Goal: Entertainment & Leisure: Consume media (video, audio)

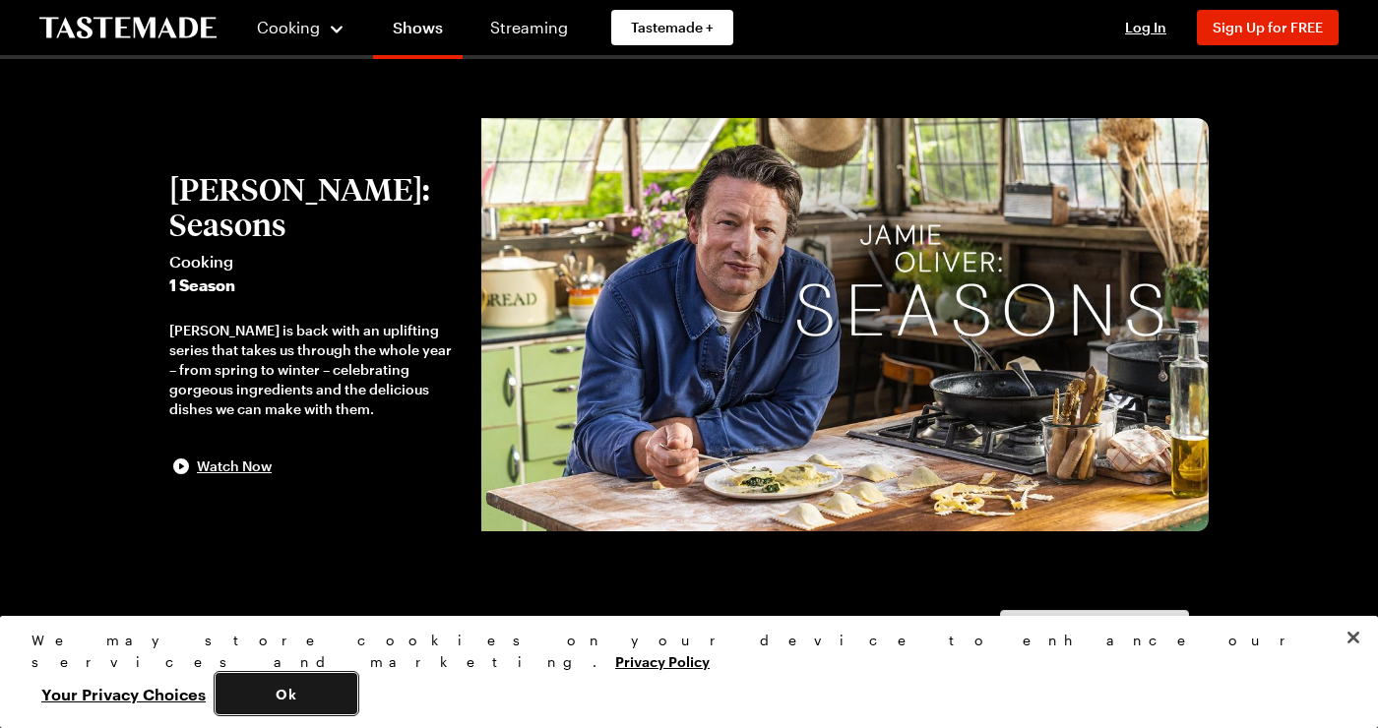
click at [357, 709] on button "Ok" at bounding box center [287, 693] width 142 height 41
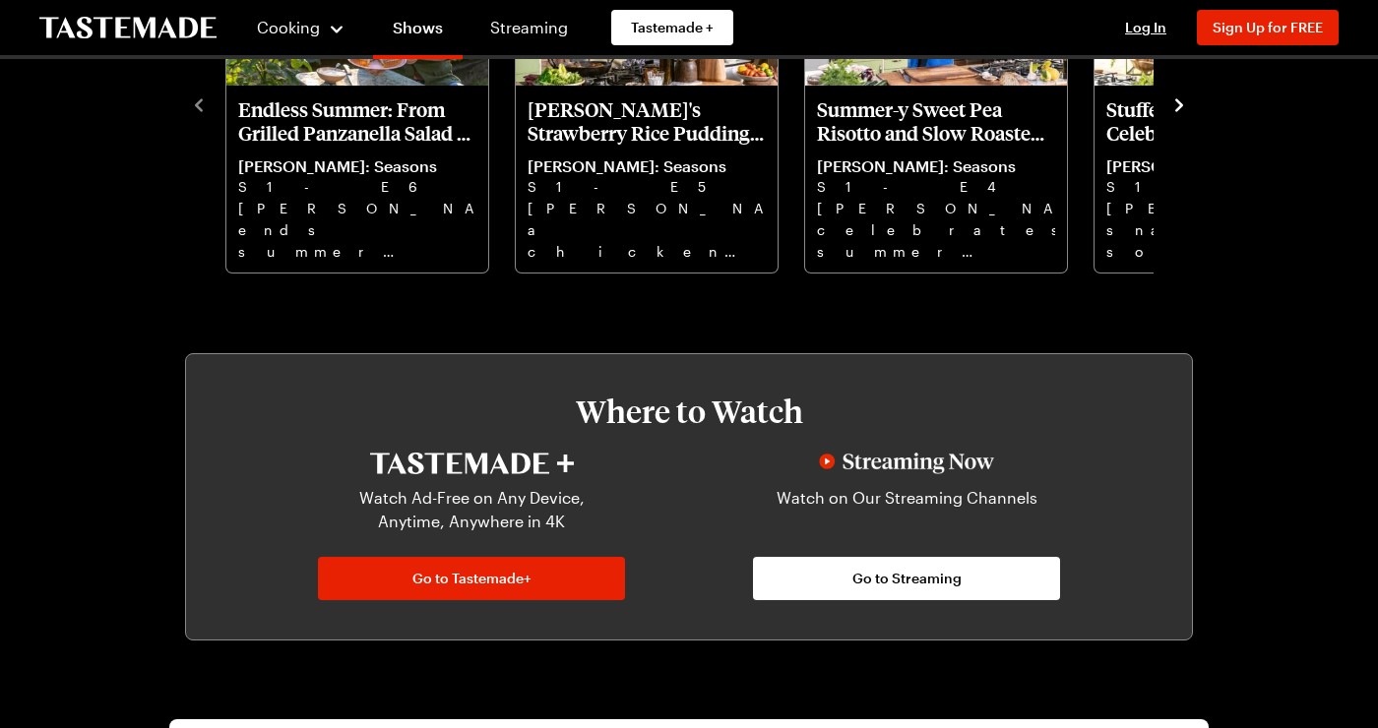
scroll to position [769, 0]
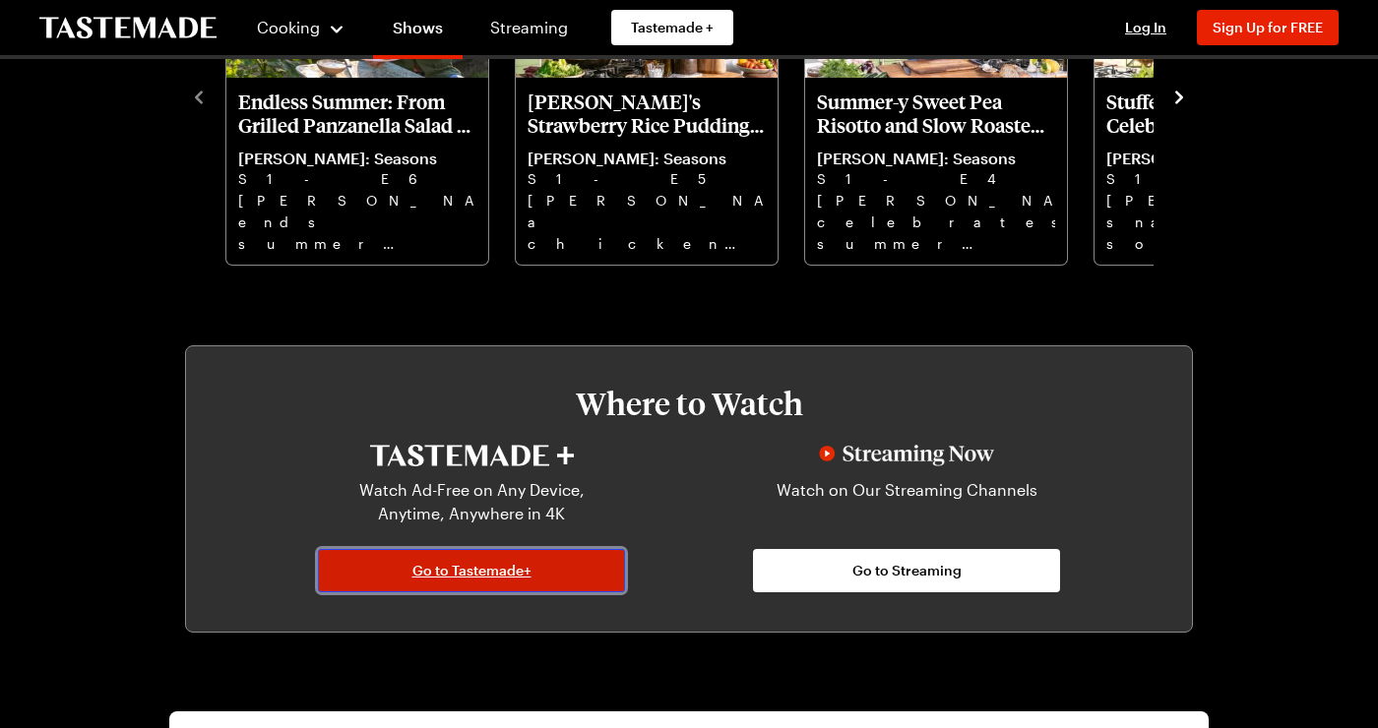
click at [419, 584] on link "Go to Tastemade+" at bounding box center [471, 570] width 307 height 43
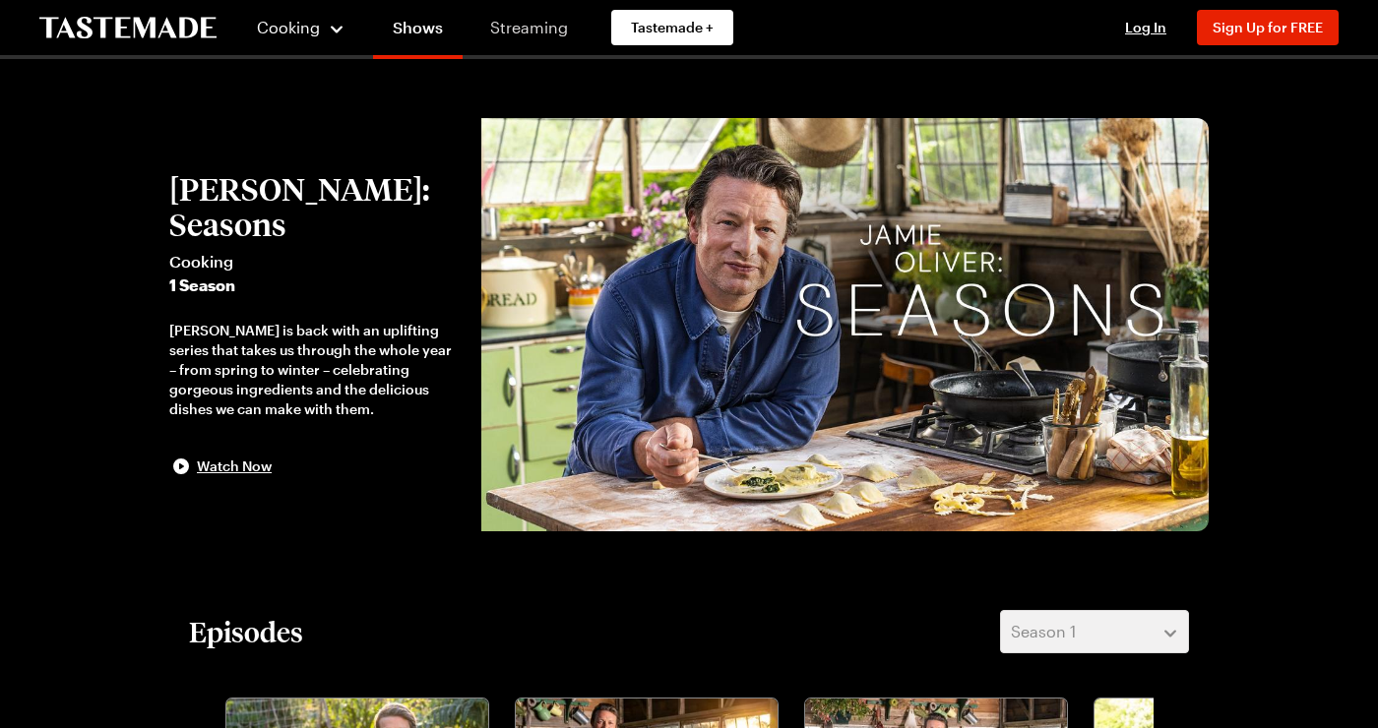
click at [549, 39] on link "Streaming" at bounding box center [529, 27] width 117 height 55
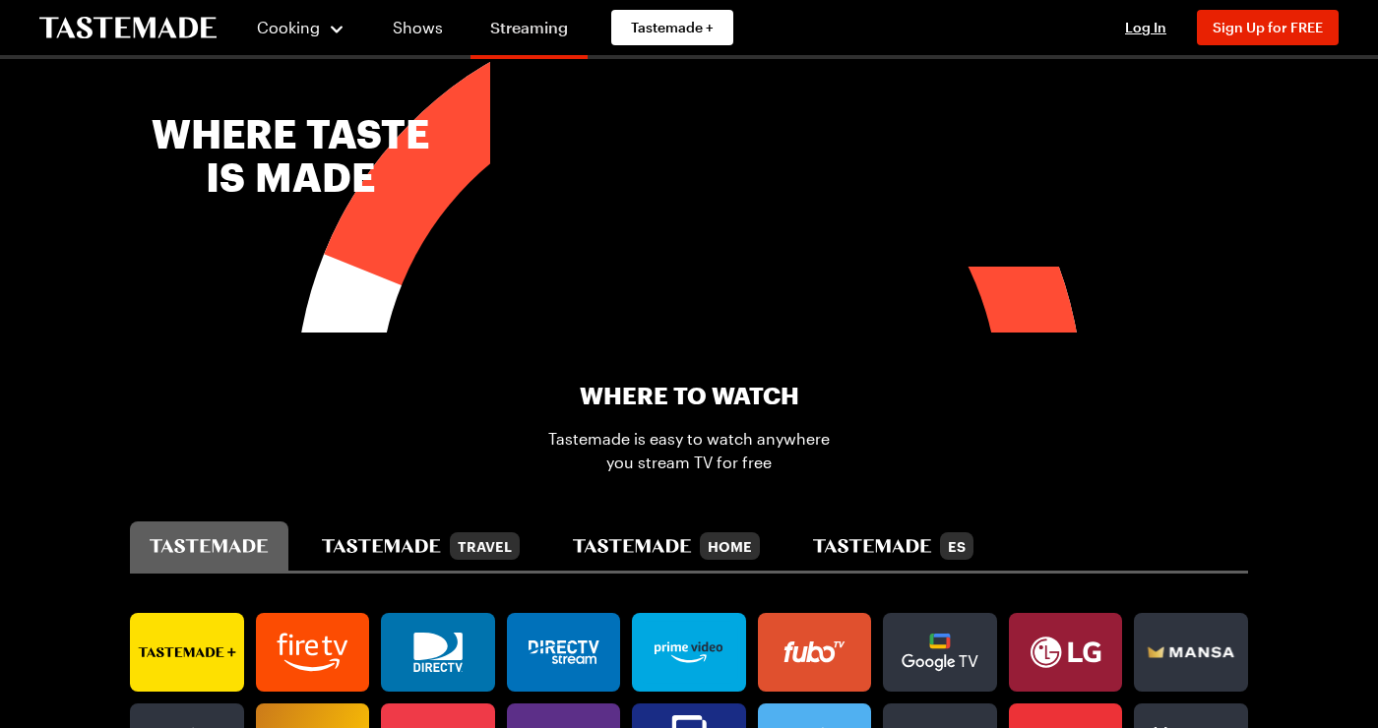
scroll to position [795, 0]
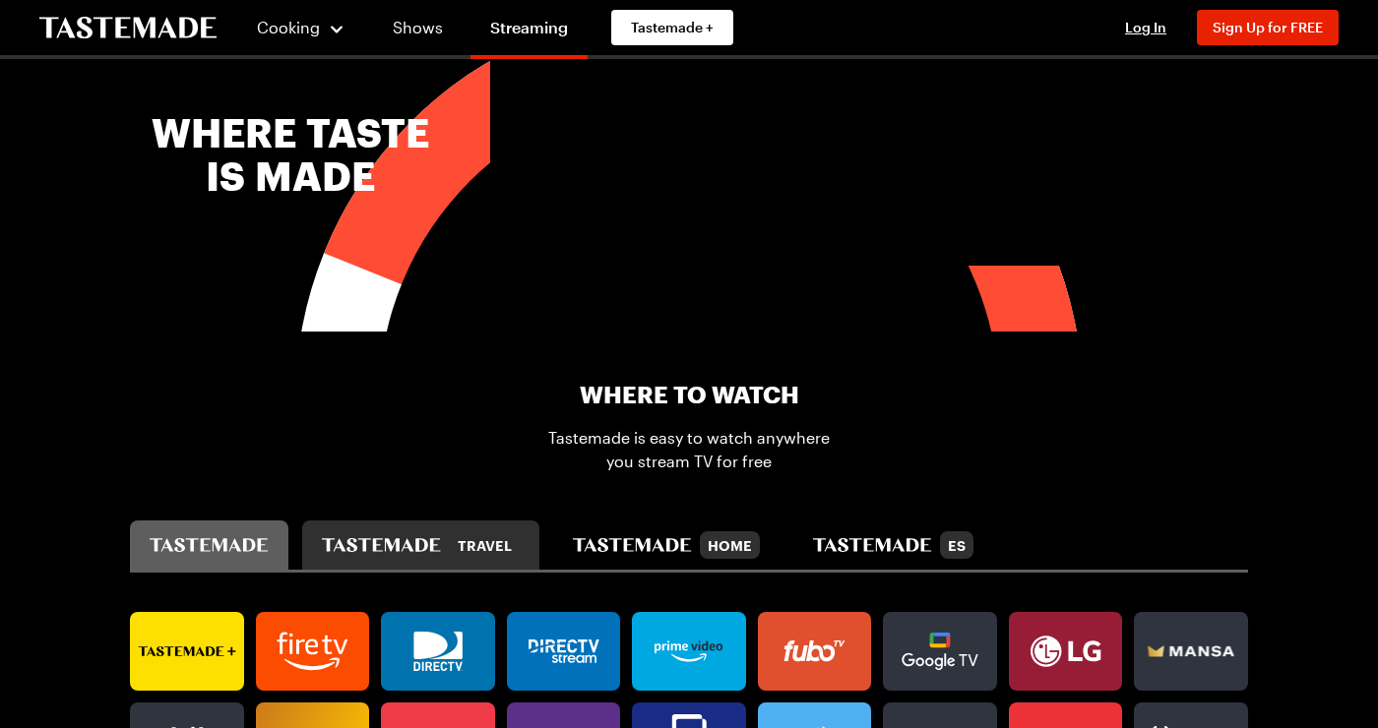
click at [400, 538] on icon "tastemade travel" at bounding box center [381, 545] width 119 height 14
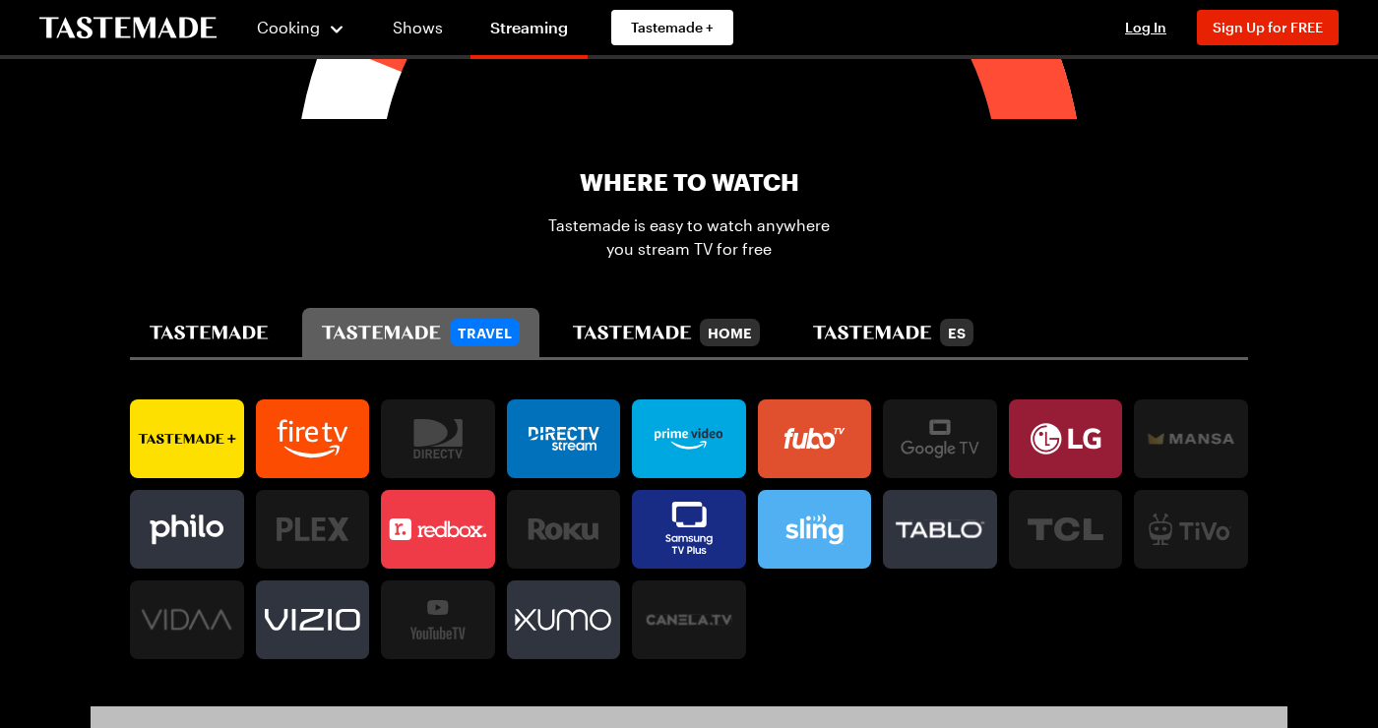
scroll to position [1014, 0]
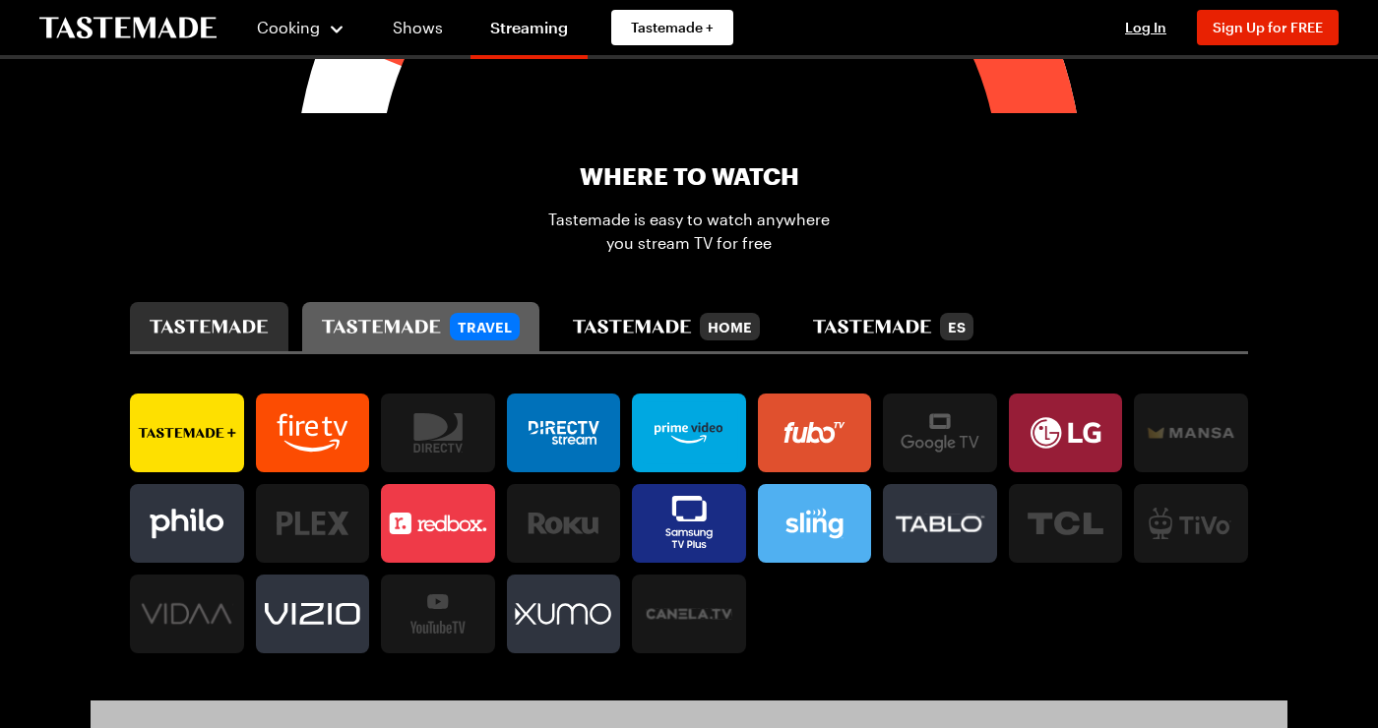
click at [213, 318] on button "tastemade" at bounding box center [209, 326] width 158 height 49
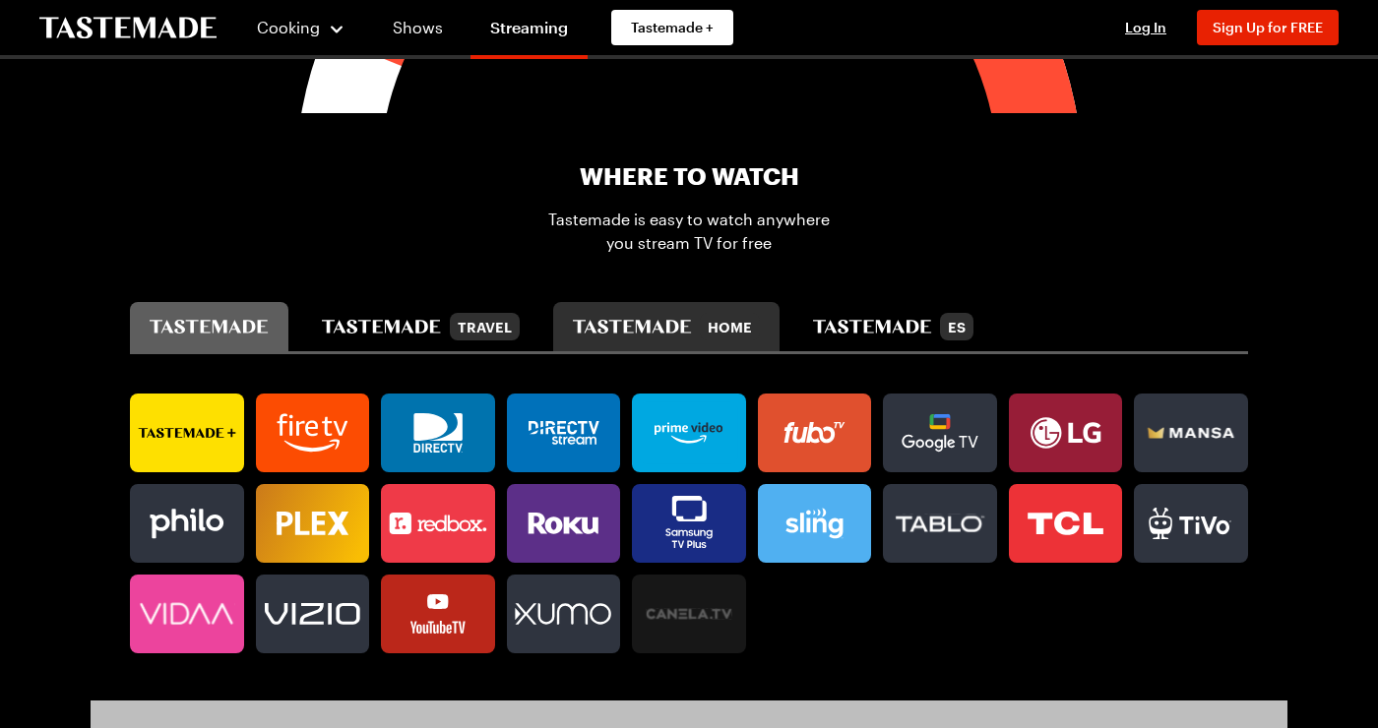
click at [609, 318] on div "Home" at bounding box center [666, 327] width 187 height 28
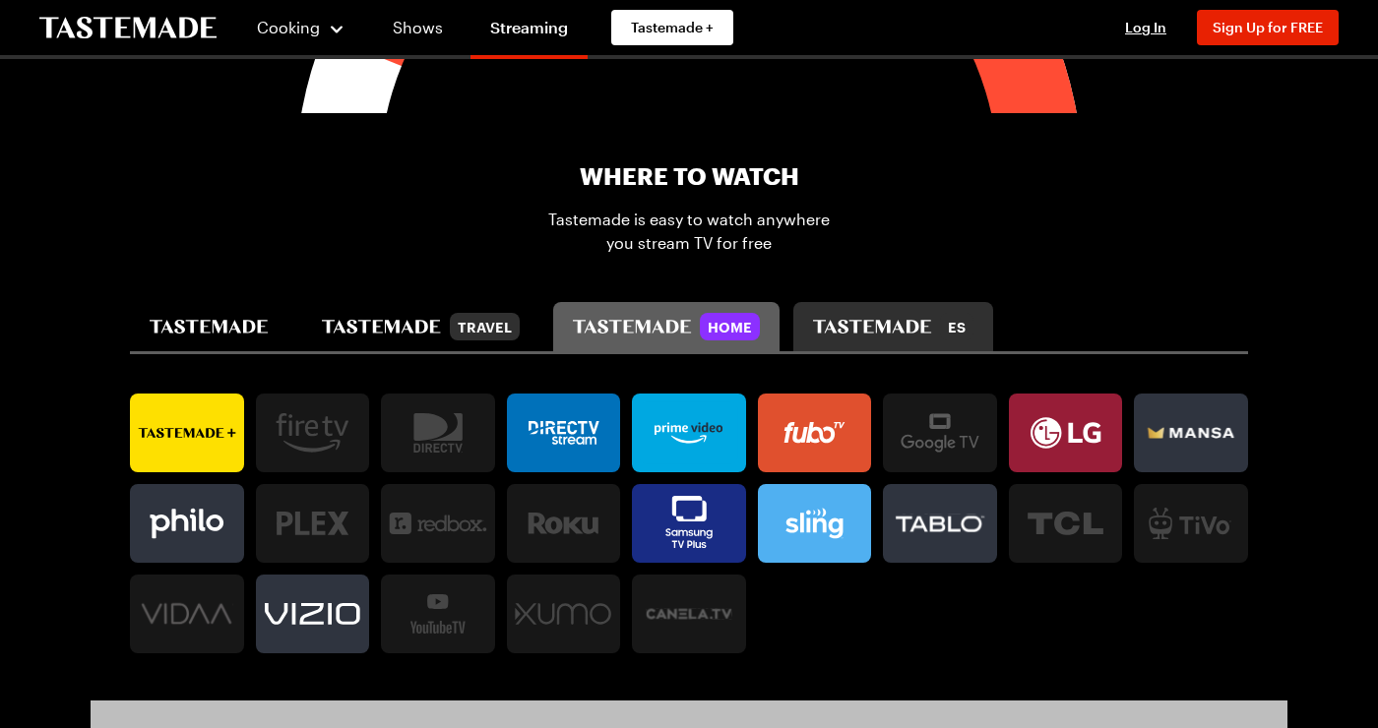
click at [923, 314] on div "ES" at bounding box center [893, 327] width 160 height 28
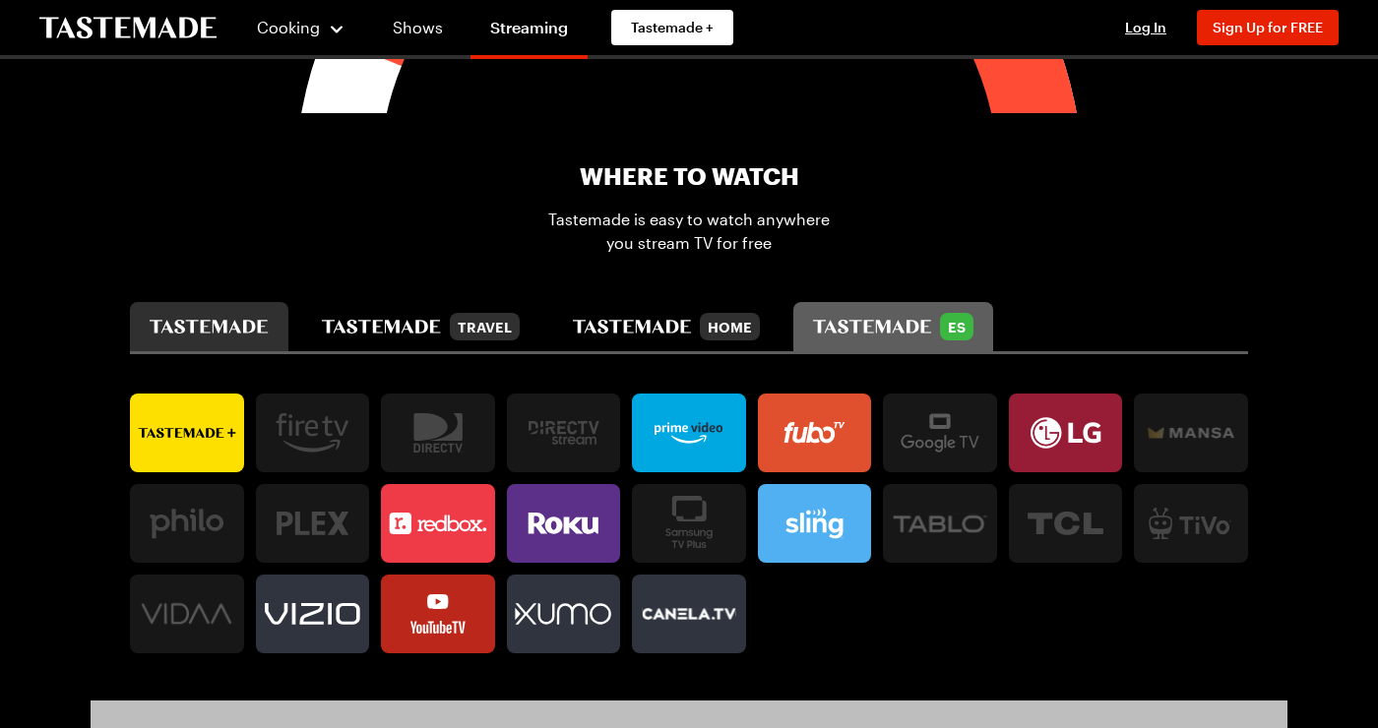
click at [213, 339] on button "tastemade" at bounding box center [209, 326] width 158 height 49
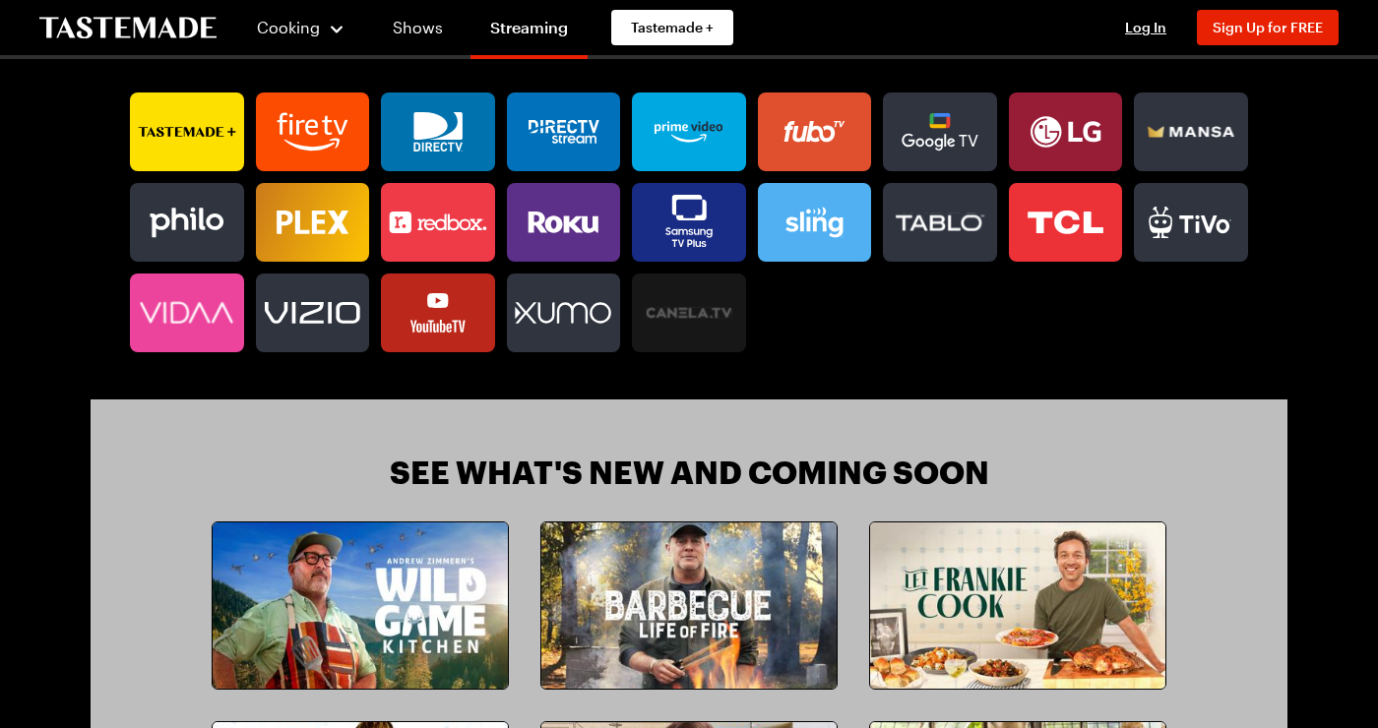
scroll to position [1324, 0]
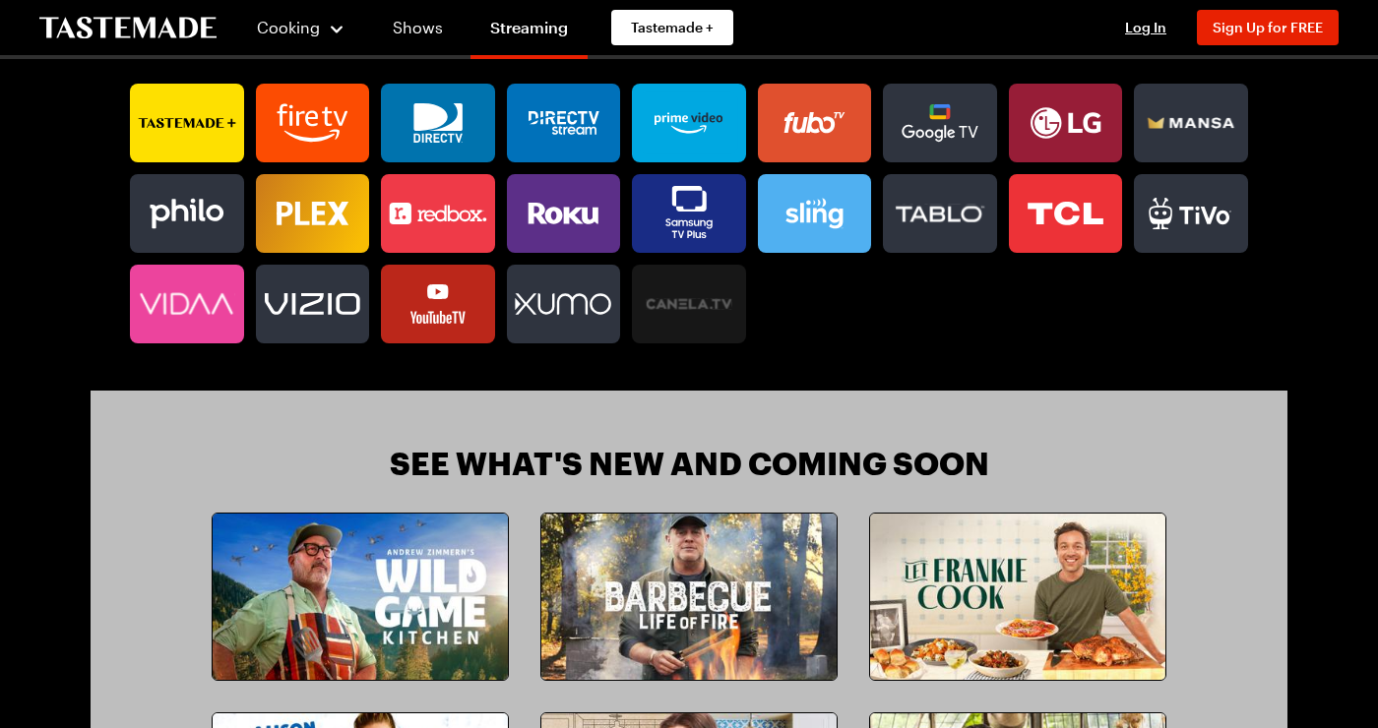
click at [1097, 594] on img at bounding box center [1017, 597] width 295 height 166
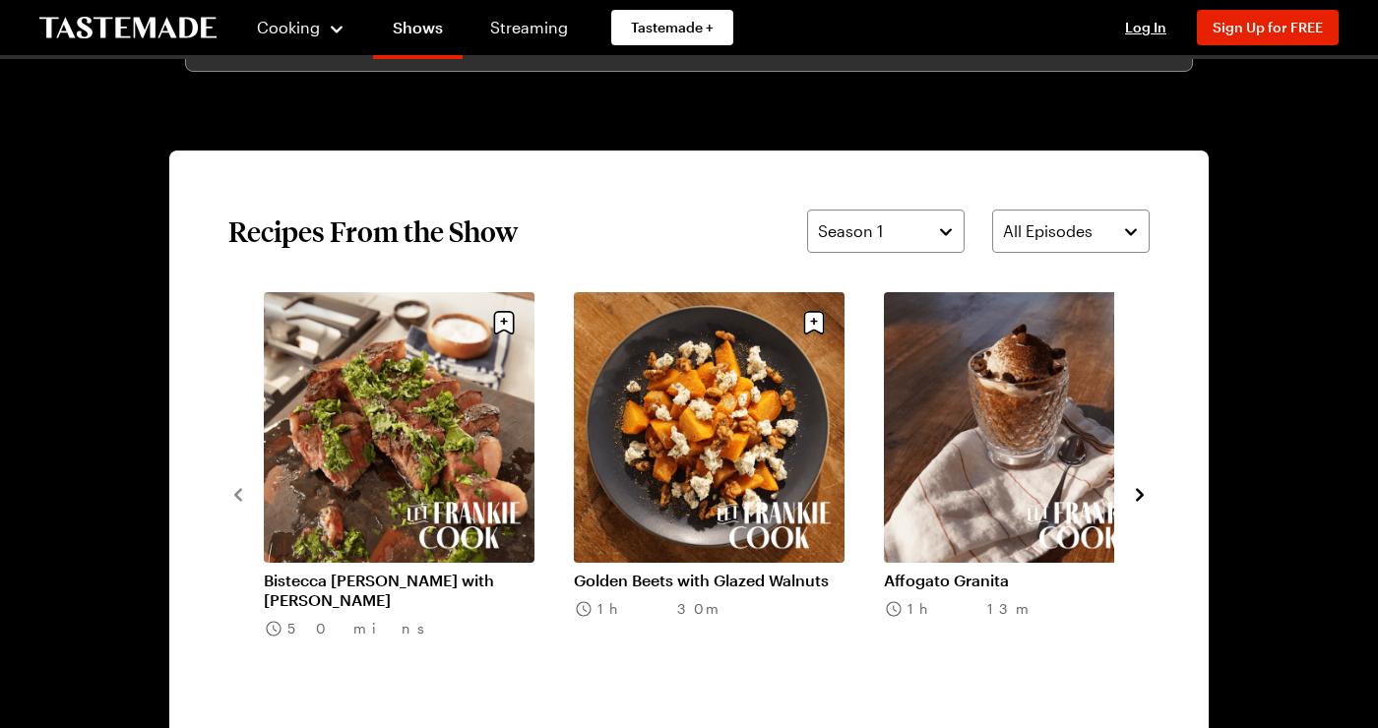
scroll to position [1330, 0]
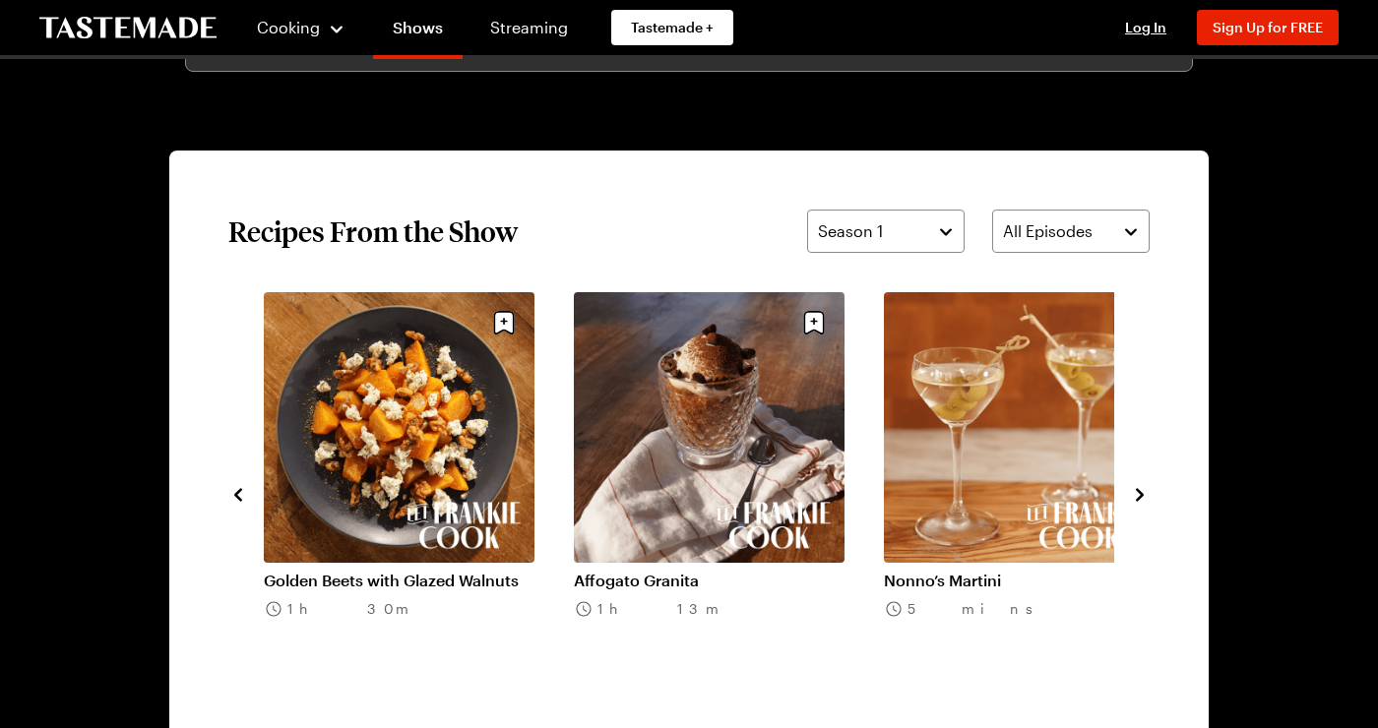
click at [786, 571] on link "Affogato Granita" at bounding box center [709, 581] width 271 height 20
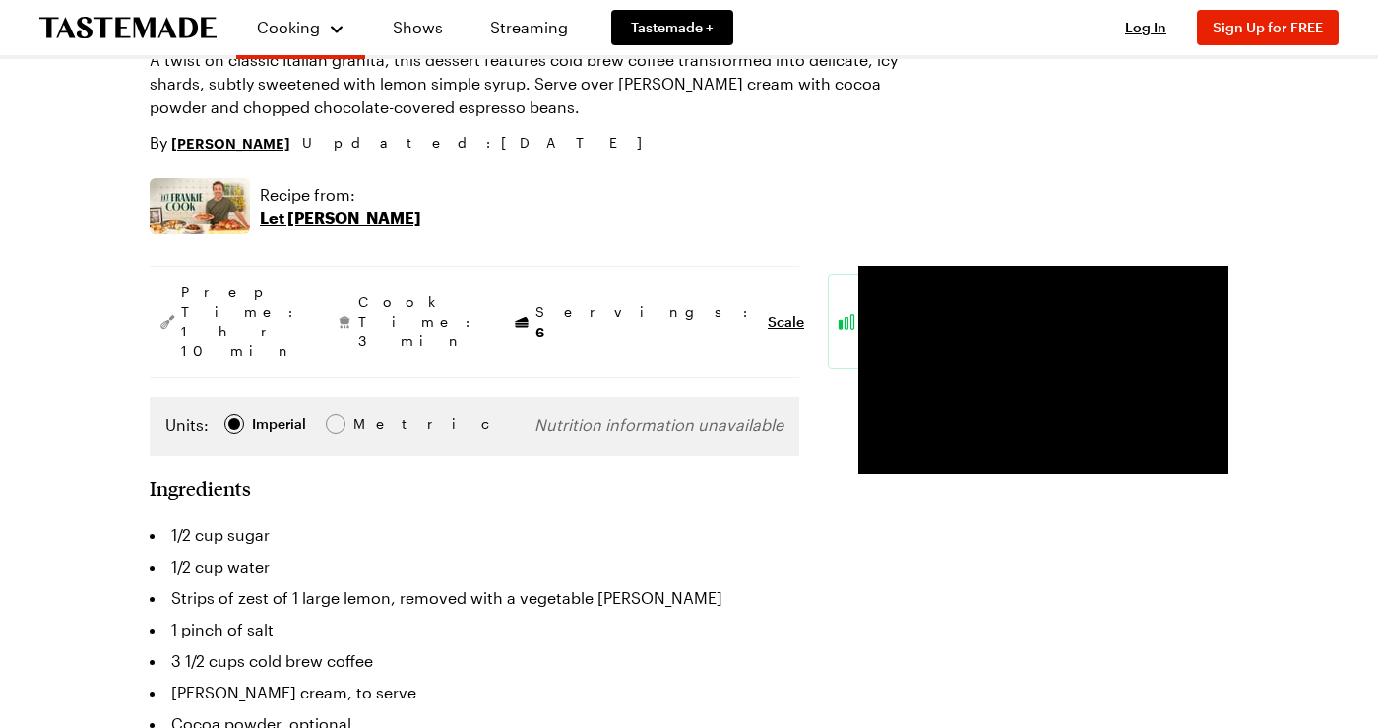
scroll to position [219, 0]
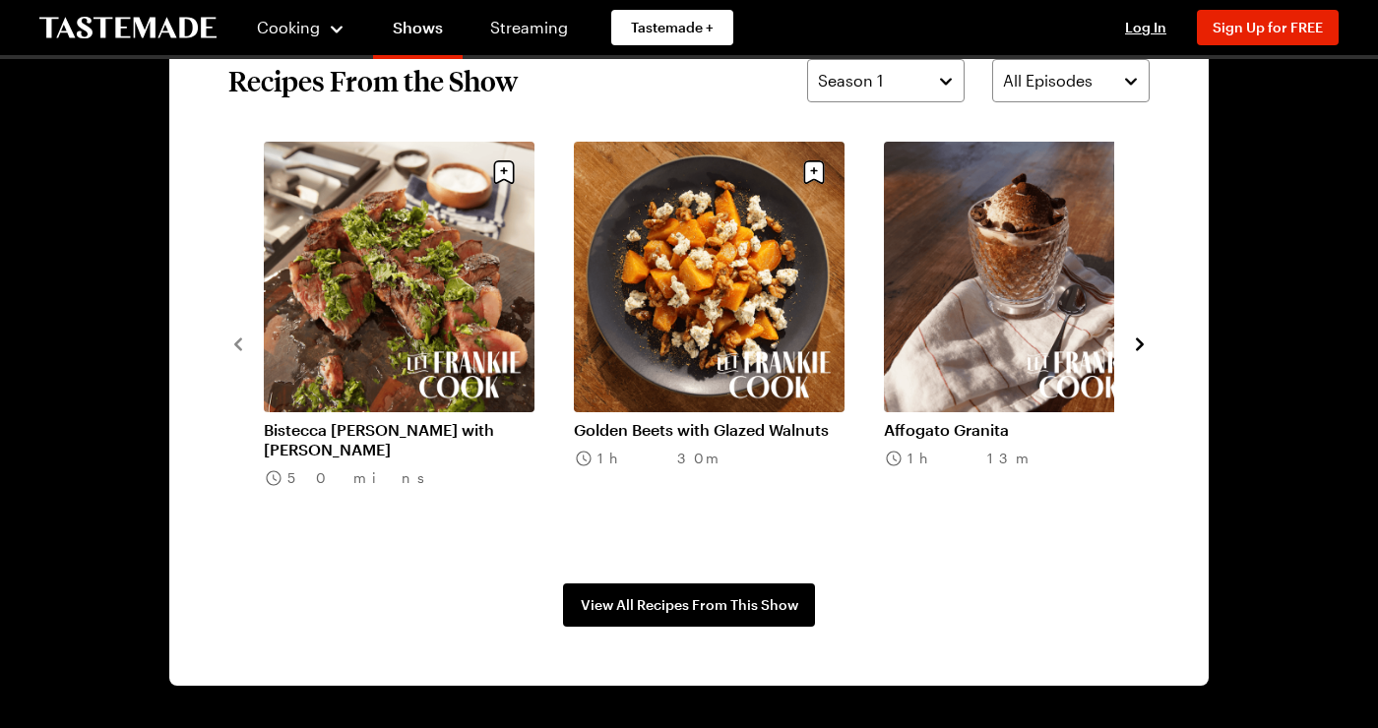
scroll to position [1484, 0]
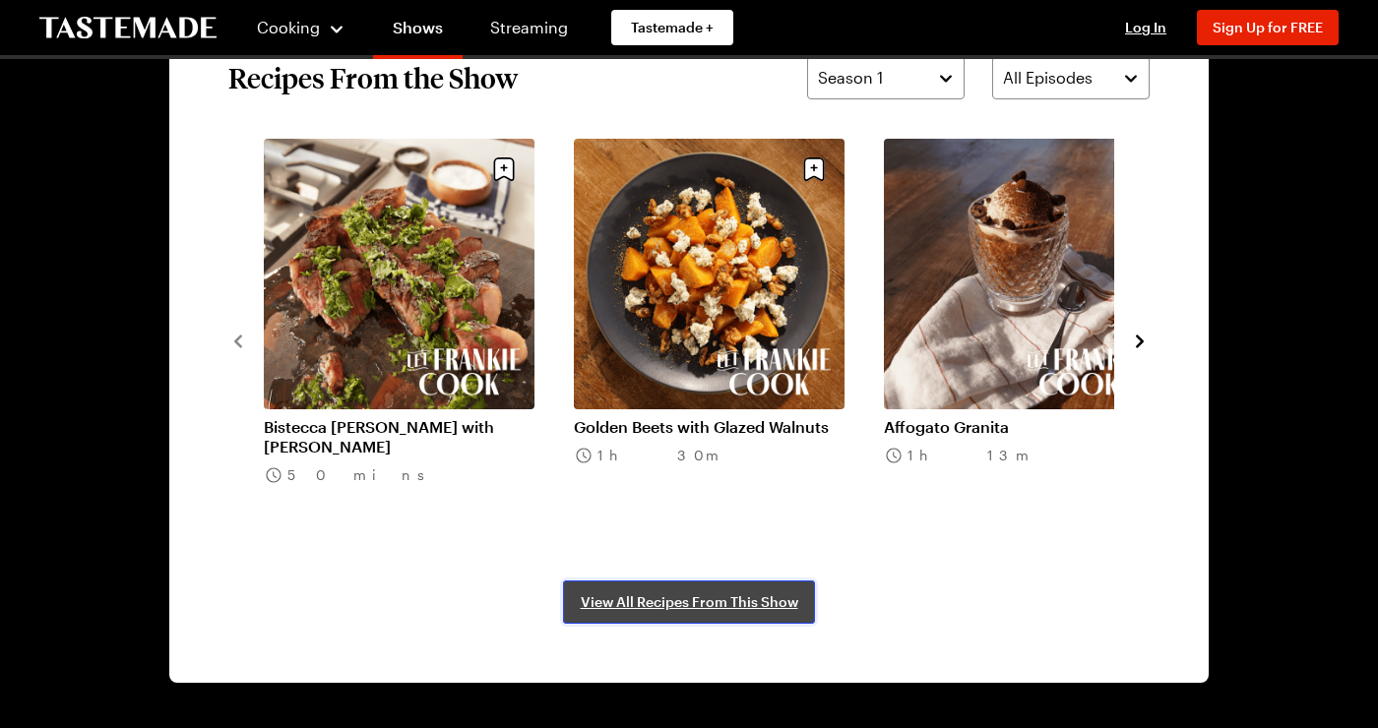
click at [772, 616] on link "View All Recipes From This Show" at bounding box center [689, 602] width 252 height 43
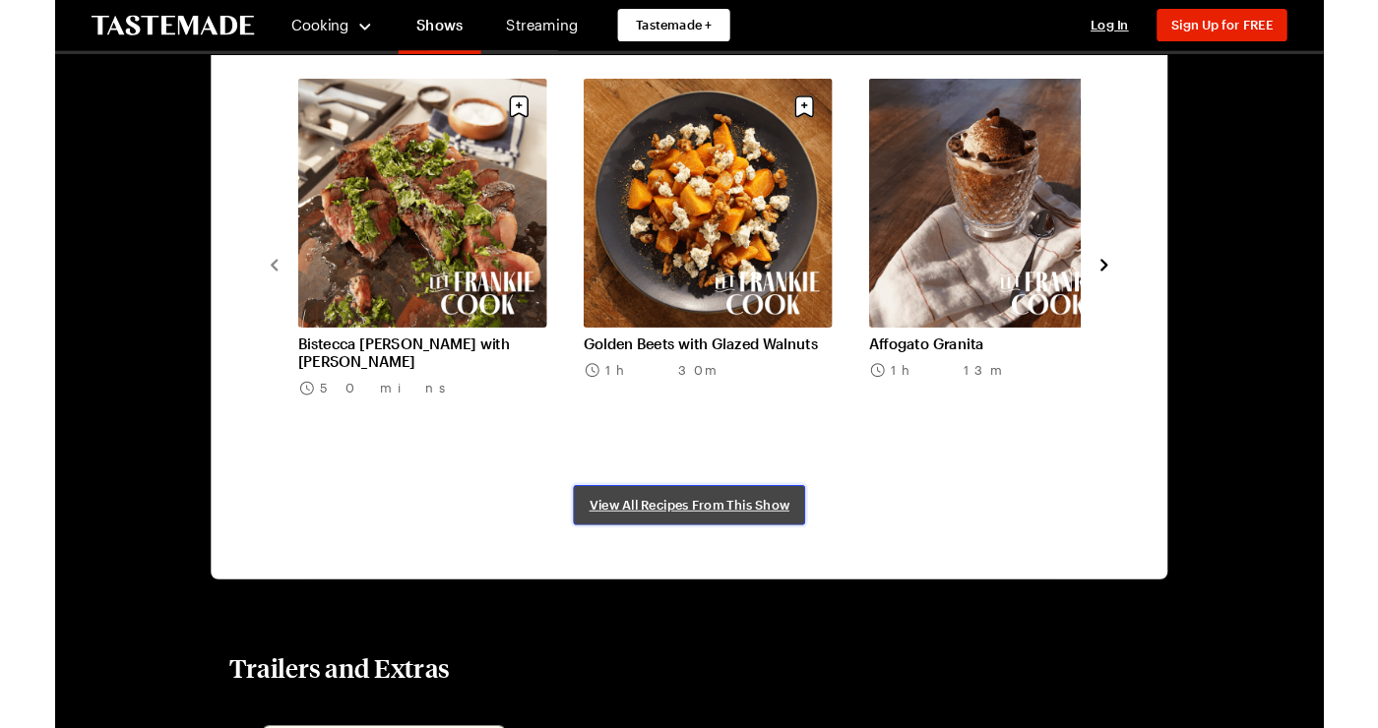
scroll to position [1547, 0]
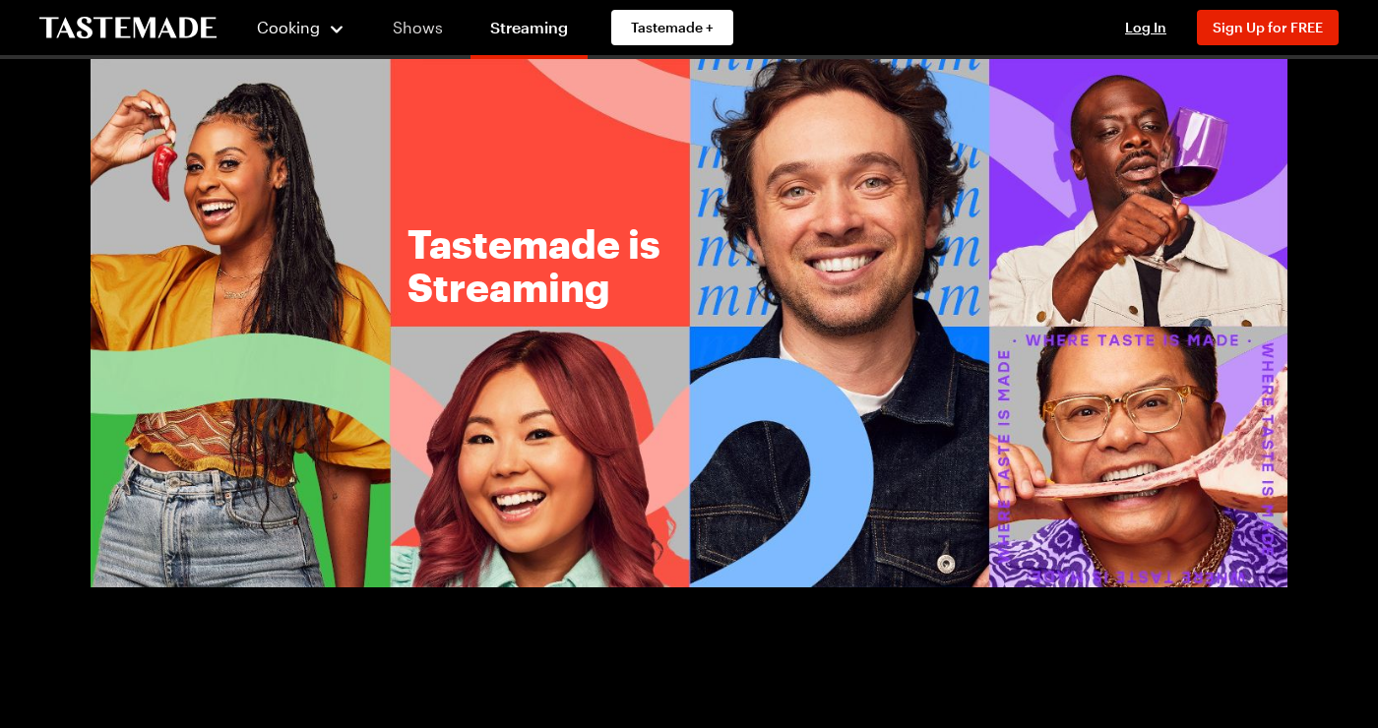
click at [419, 14] on link "Shows" at bounding box center [418, 27] width 90 height 55
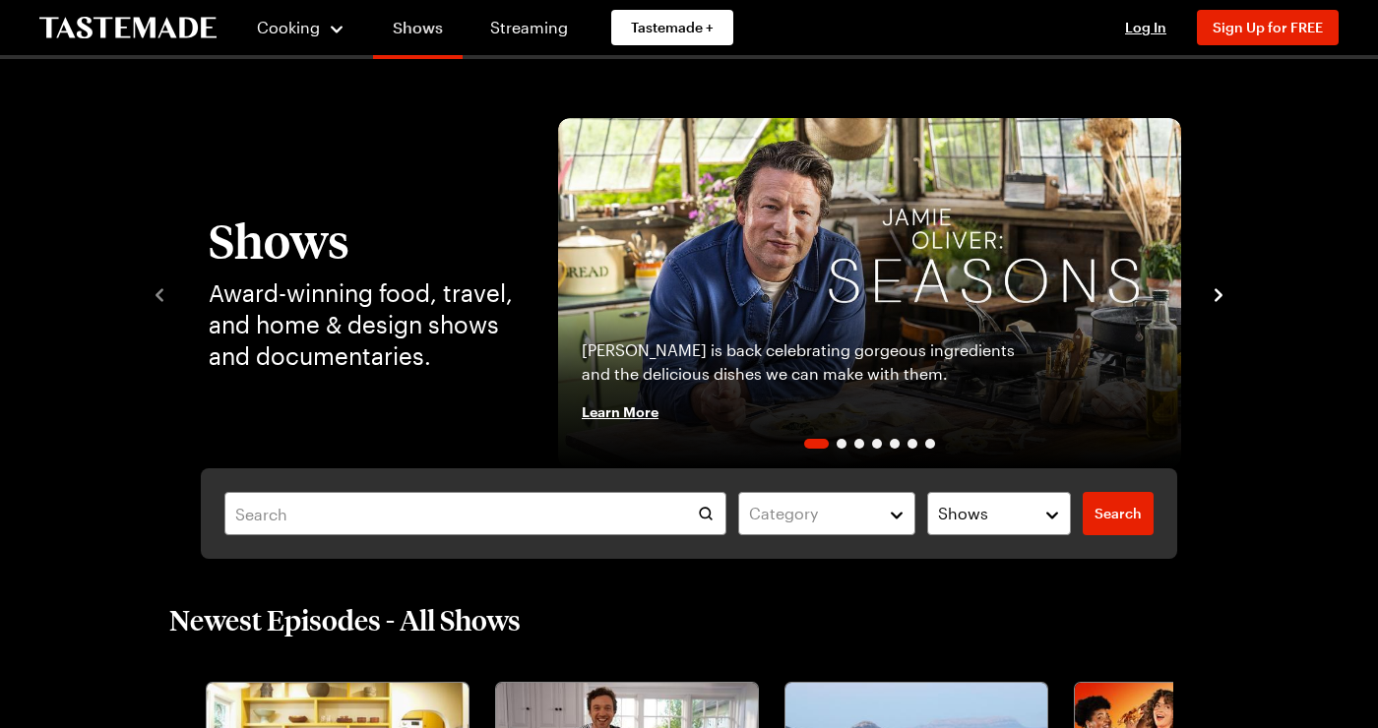
click at [626, 417] on span "Learn More" at bounding box center [620, 412] width 77 height 20
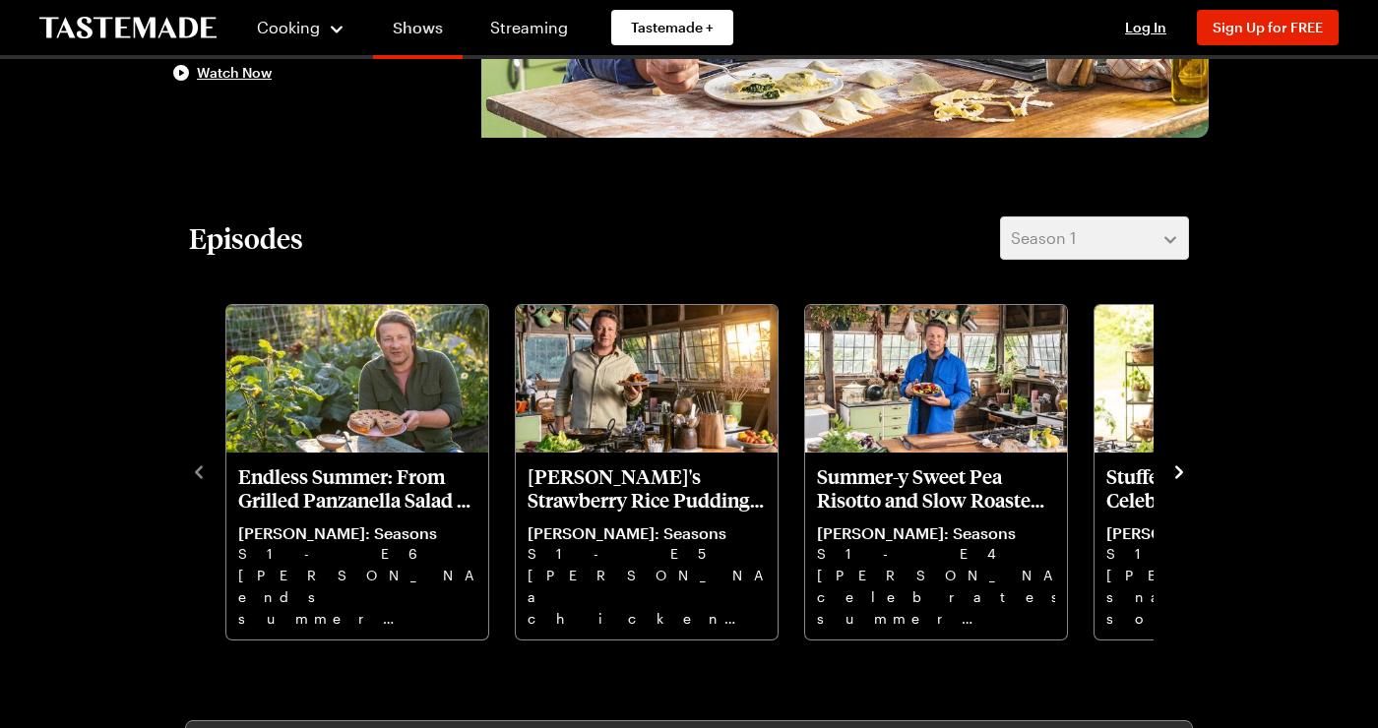
scroll to position [422, 0]
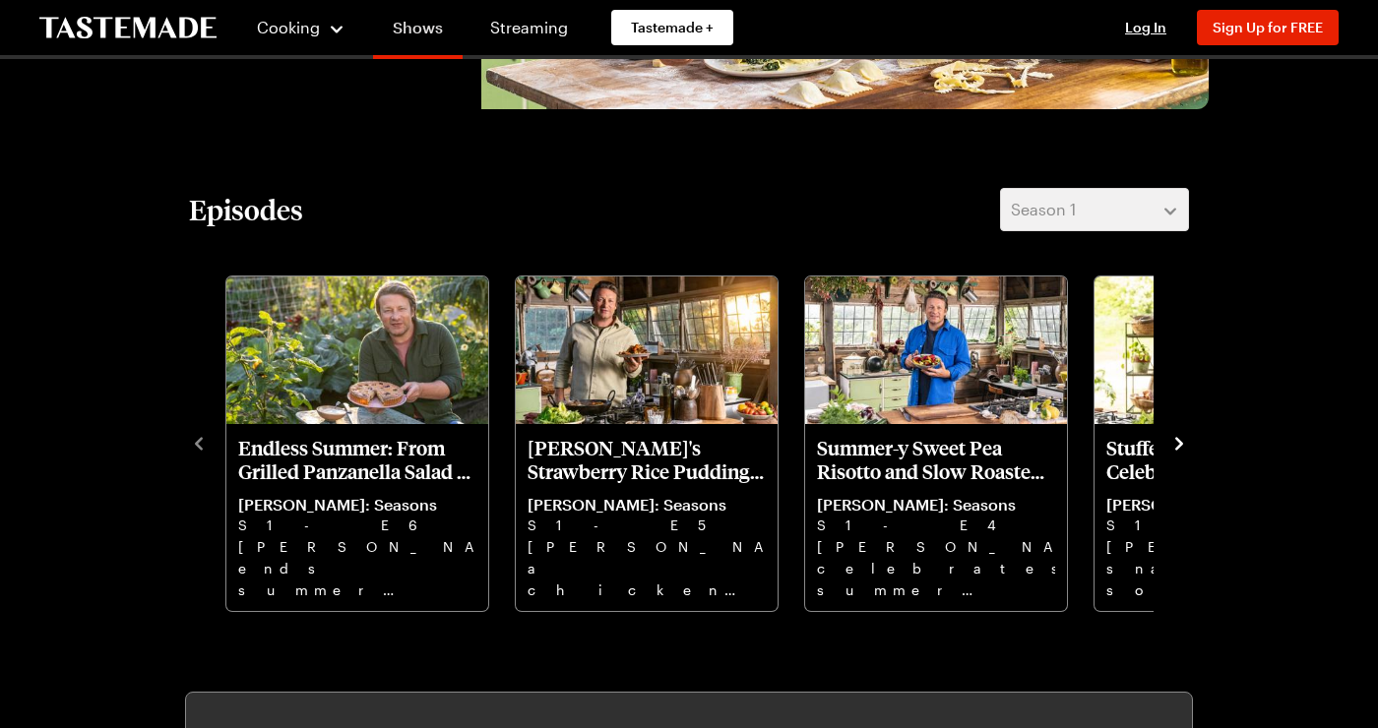
click at [663, 461] on p "[PERSON_NAME]'s Strawberry Rice Pudding and Summer Tomato Chicken Bake" at bounding box center [647, 459] width 238 height 47
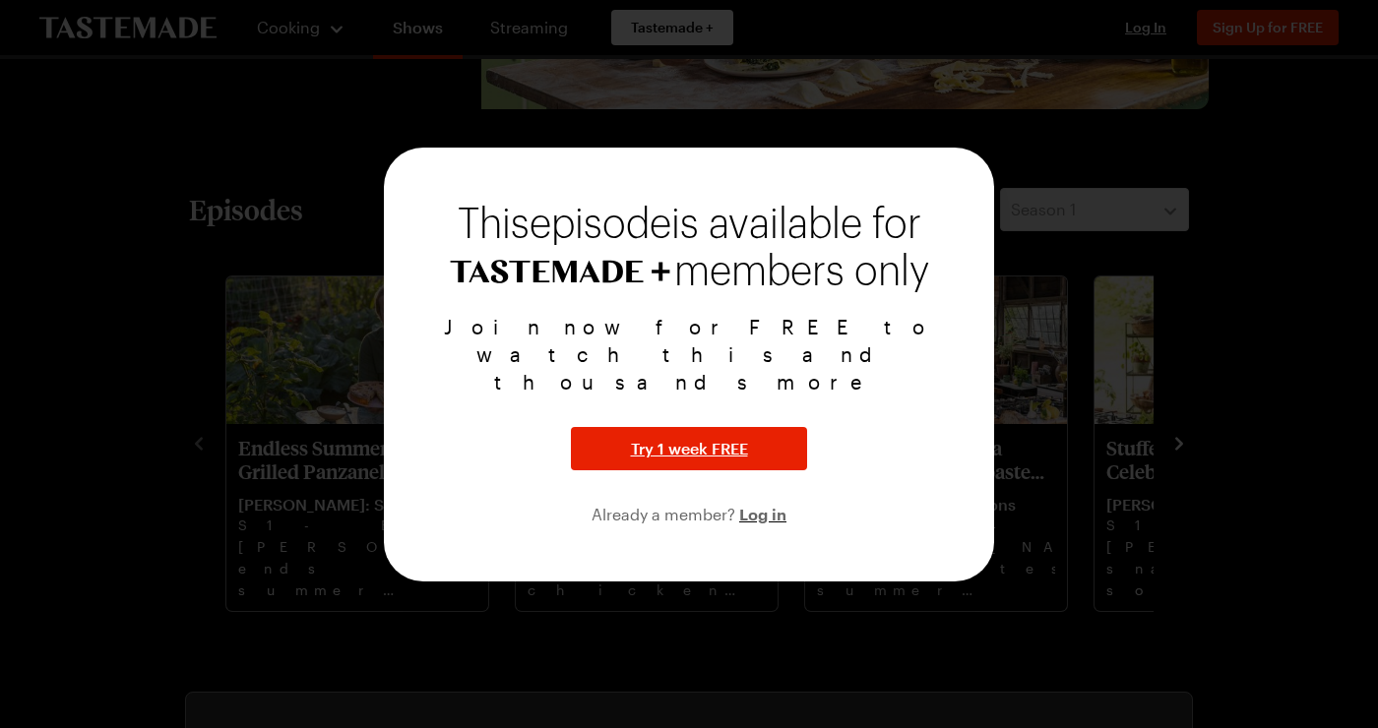
click at [1141, 410] on div at bounding box center [689, 364] width 1378 height 728
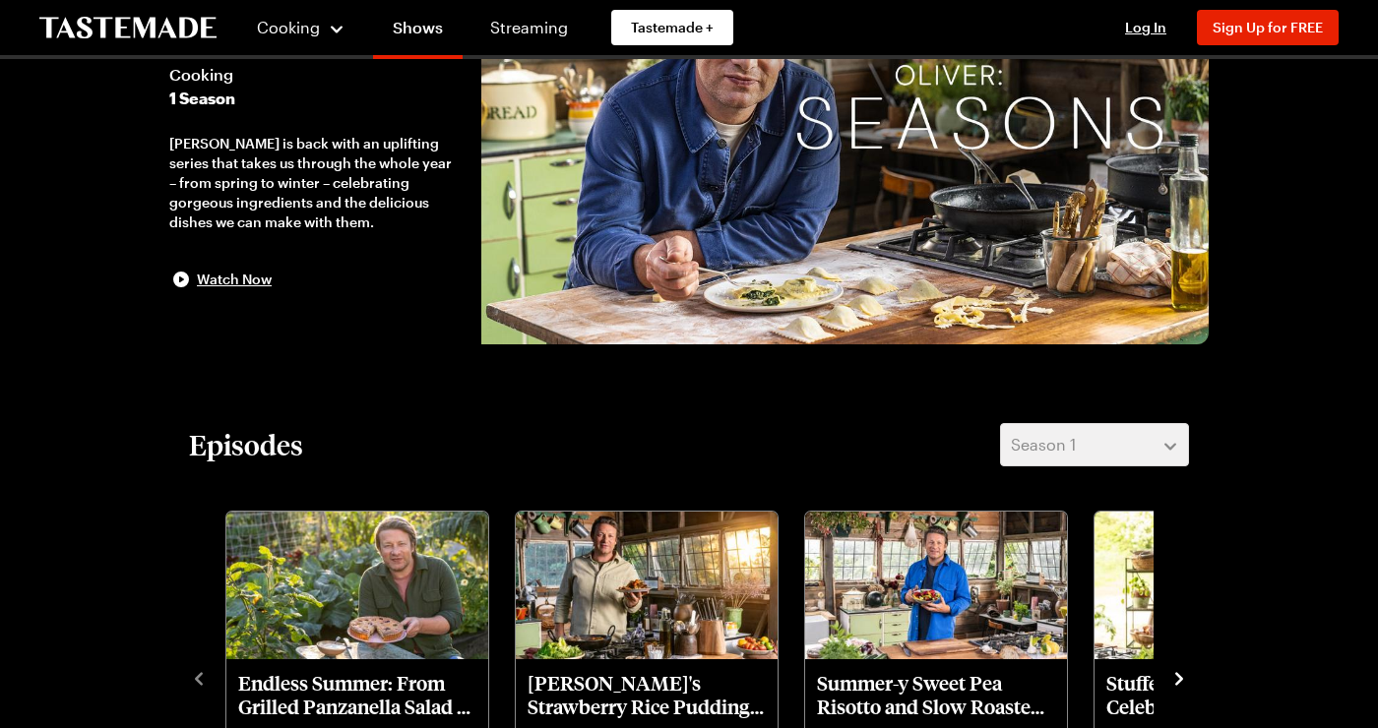
scroll to position [179, 0]
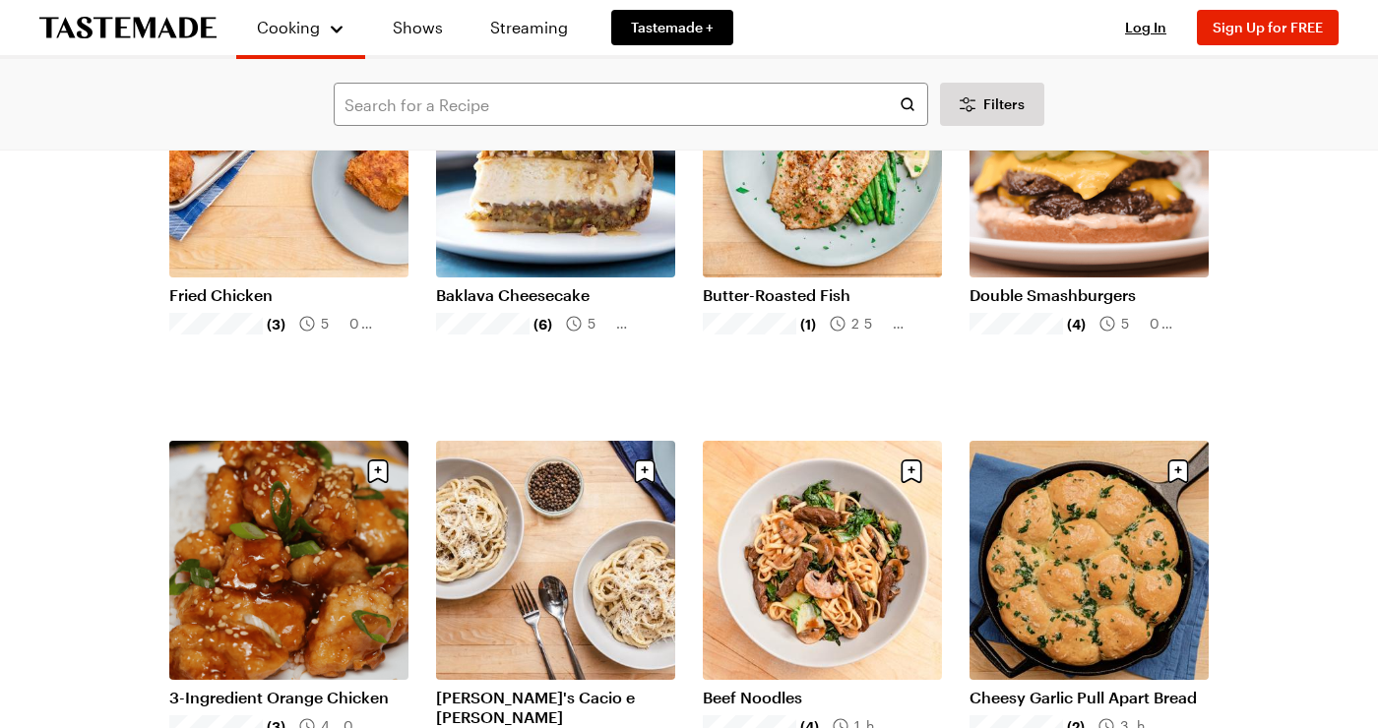
scroll to position [1862, 0]
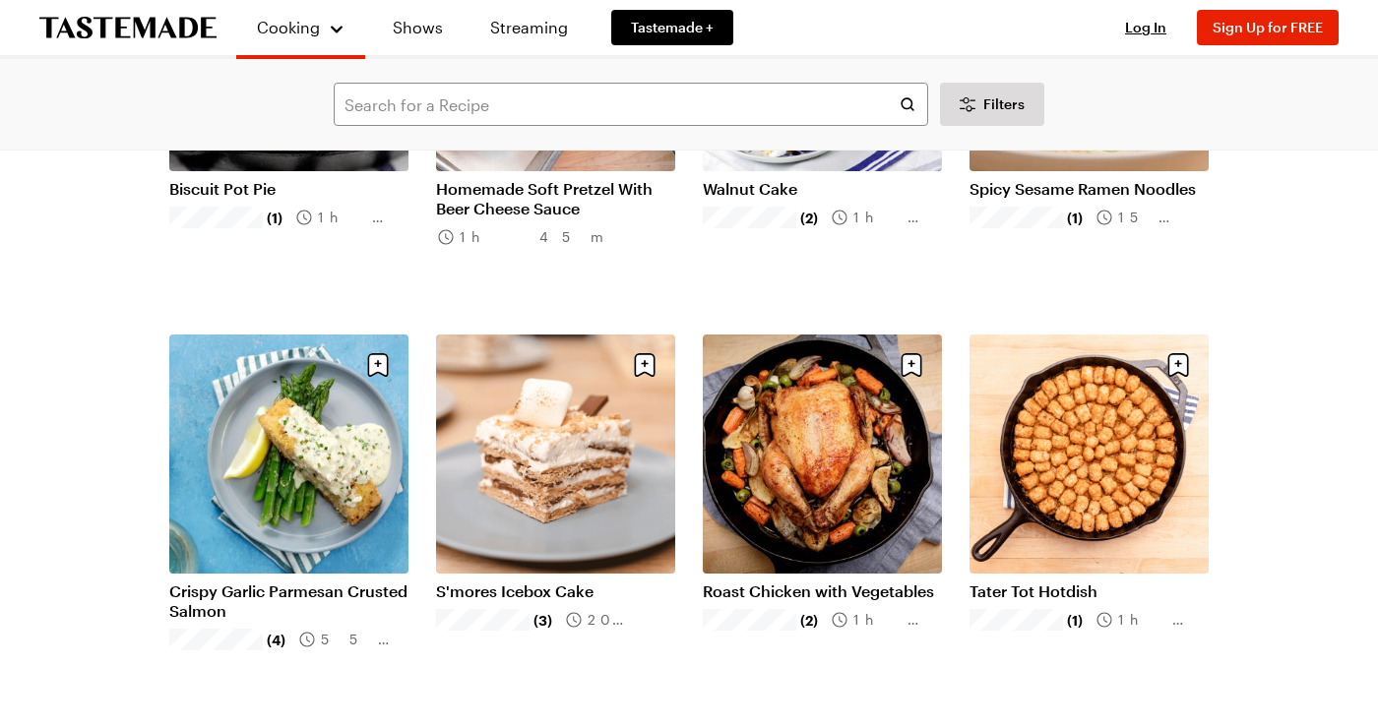
scroll to position [3582, 0]
